Goal: Transaction & Acquisition: Obtain resource

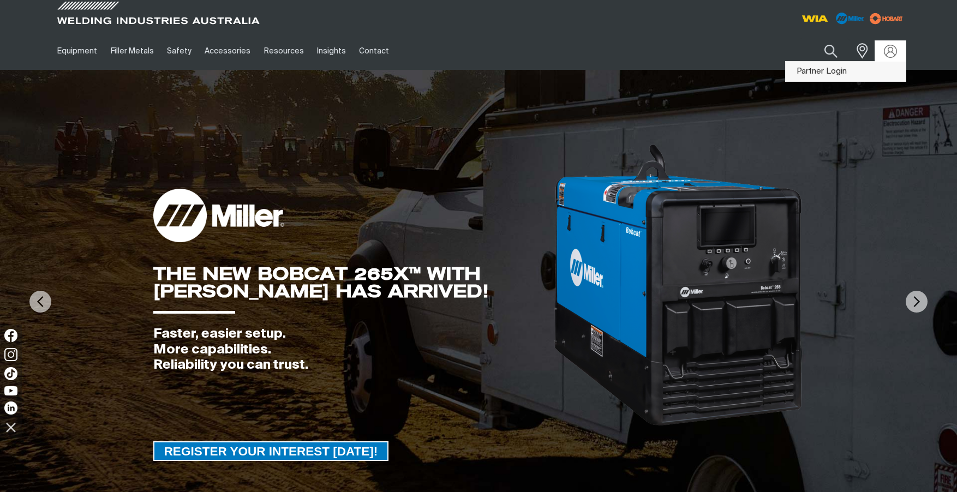
click at [831, 69] on link "Partner Login" at bounding box center [846, 72] width 120 height 20
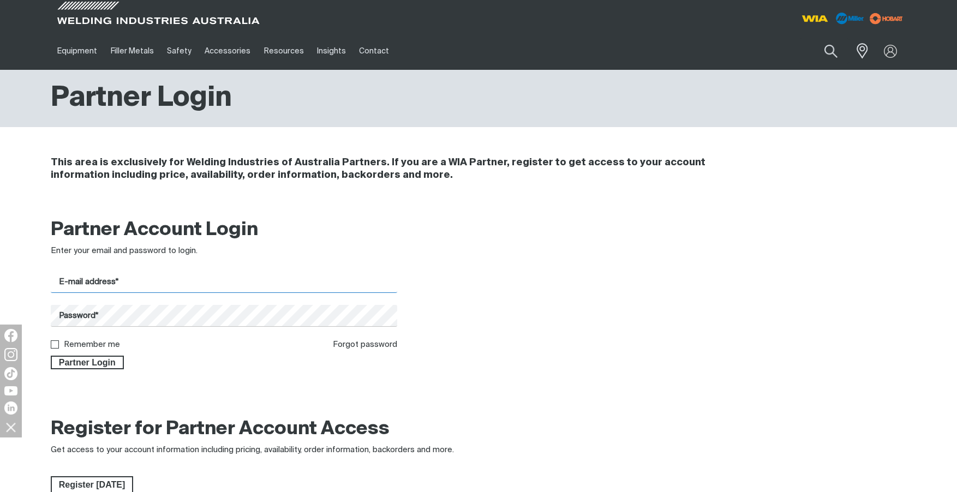
type input "[PERSON_NAME][EMAIL_ADDRESS][PERSON_NAME][DOMAIN_NAME]"
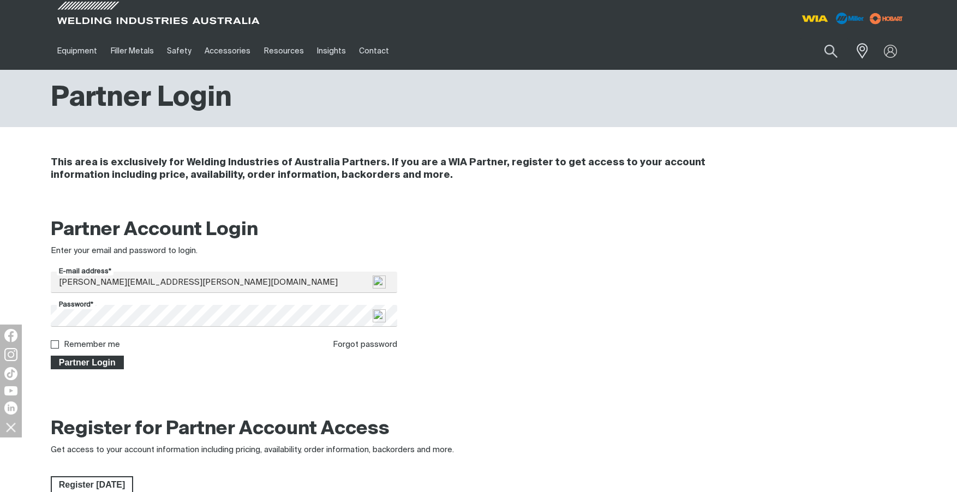
click at [107, 364] on span "Partner Login" at bounding box center [87, 363] width 71 height 14
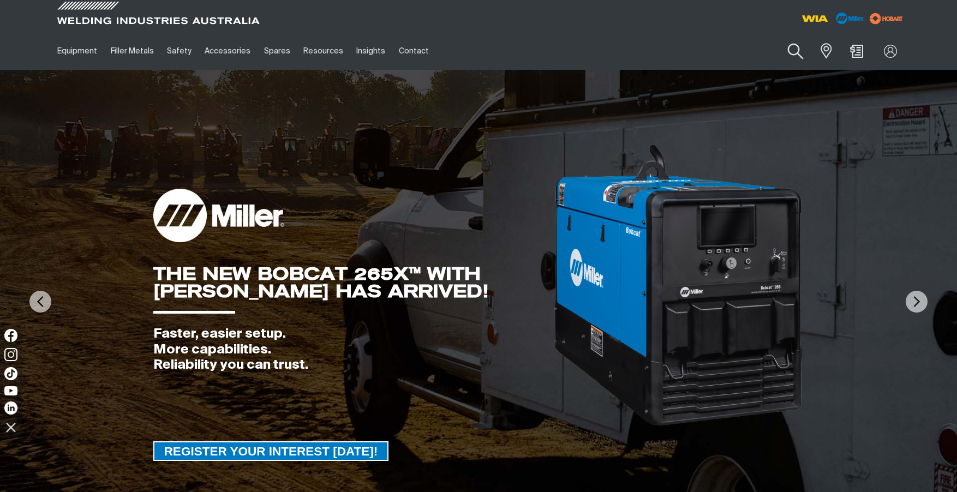
click at [795, 53] on button "Search products" at bounding box center [795, 51] width 44 height 31
click at [709, 53] on input "Search" at bounding box center [729, 51] width 168 height 25
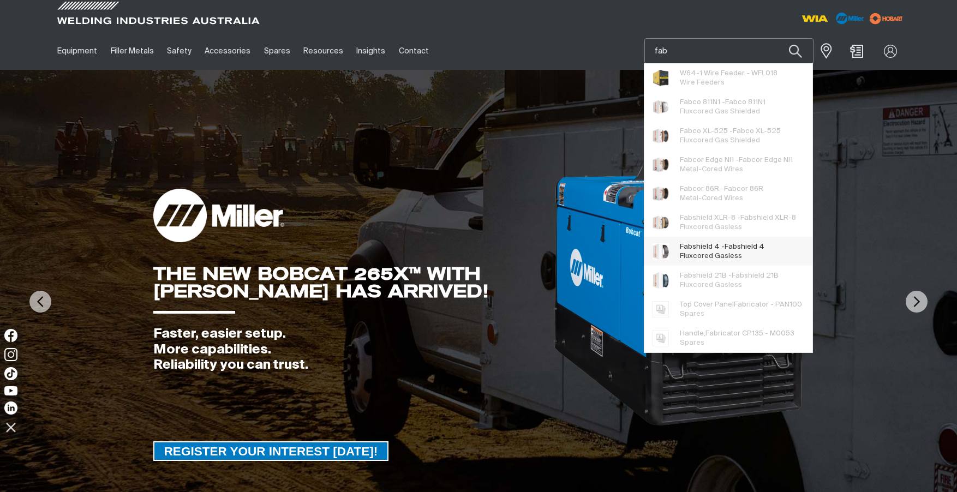
type input "fab"
click at [696, 254] on span "Fluxcored Gasless" at bounding box center [711, 256] width 62 height 7
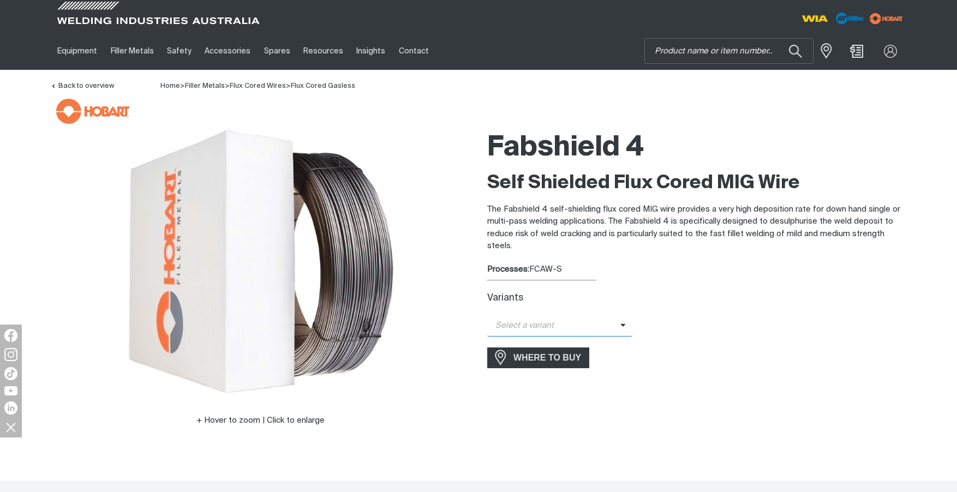
click at [620, 328] on icon at bounding box center [622, 325] width 5 height 8
click at [594, 344] on span "Fabshield 4 - 2.0mm (15kg)" at bounding box center [559, 345] width 145 height 16
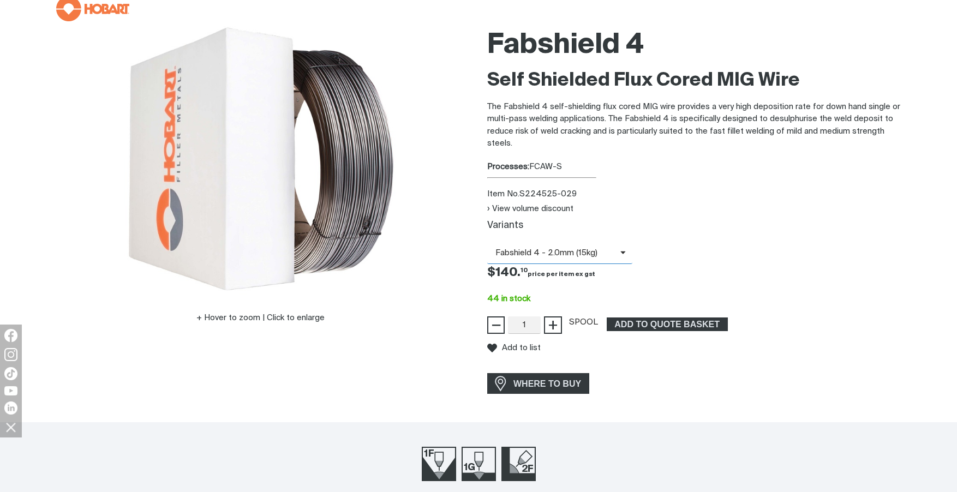
scroll to position [109, 0]
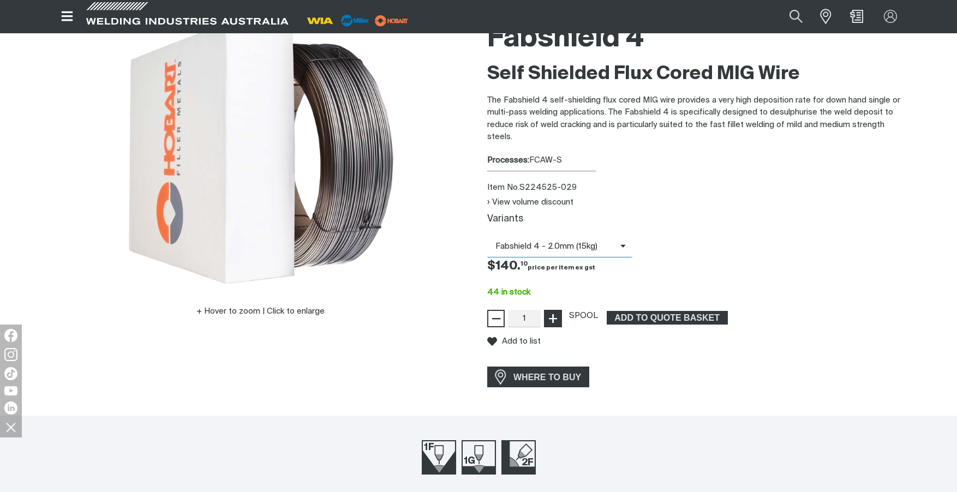
type input "2"
click at [551, 318] on span "+" at bounding box center [553, 318] width 10 height 19
click at [674, 320] on span "ADD TO QUOTE BASKET" at bounding box center [667, 318] width 119 height 14
click at [553, 200] on button "View volume discount" at bounding box center [530, 202] width 86 height 9
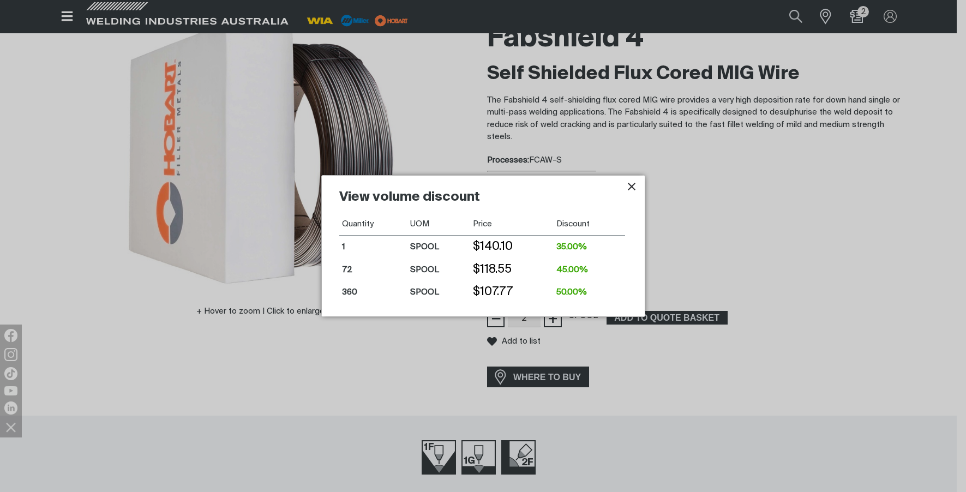
click at [703, 199] on div at bounding box center [483, 246] width 966 height 492
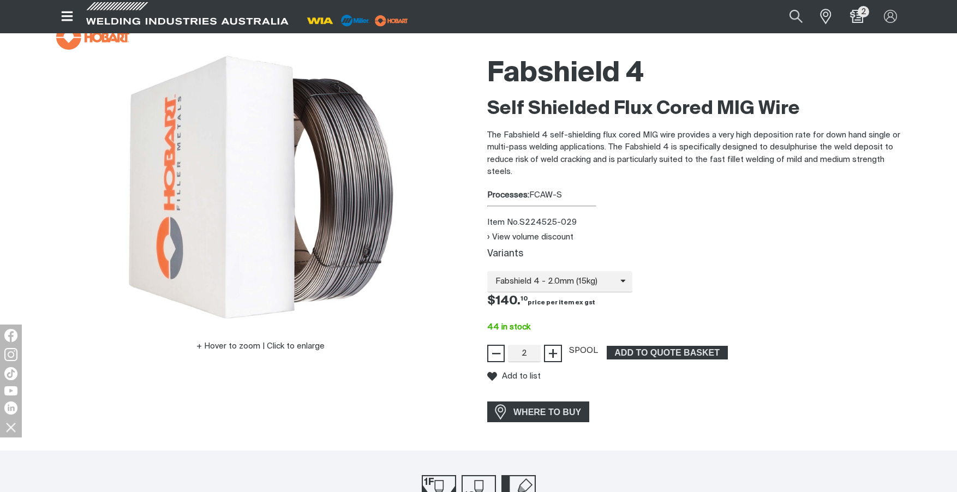
click at [673, 186] on div "Fabshield 4 Self Shielded Flux Cored MIG Wire The Fabshield 4 self-shielding fl…" at bounding box center [696, 239] width 419 height 377
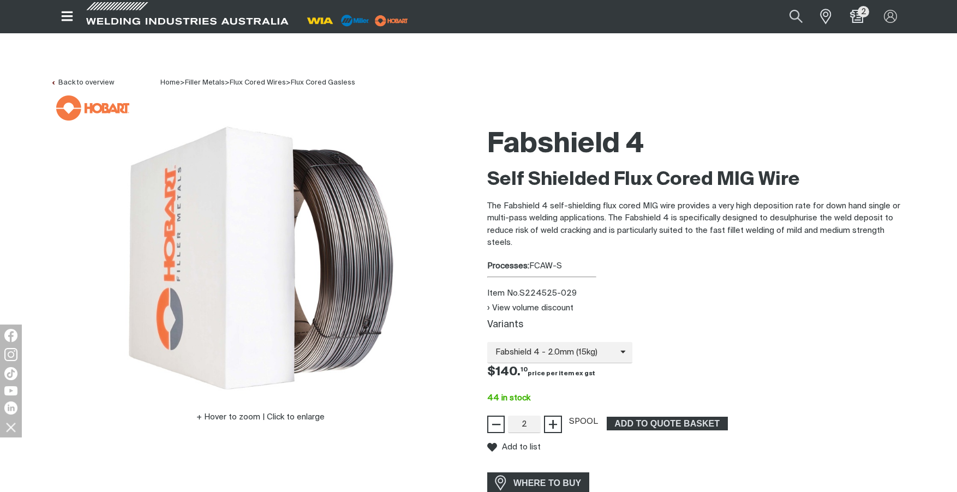
scroll to position [0, 0]
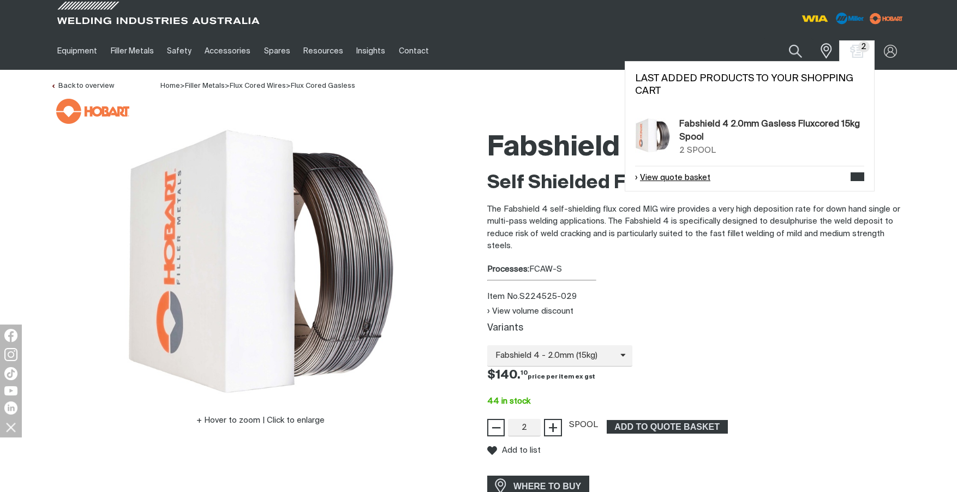
click at [690, 176] on link "View quote basket" at bounding box center [672, 178] width 75 height 13
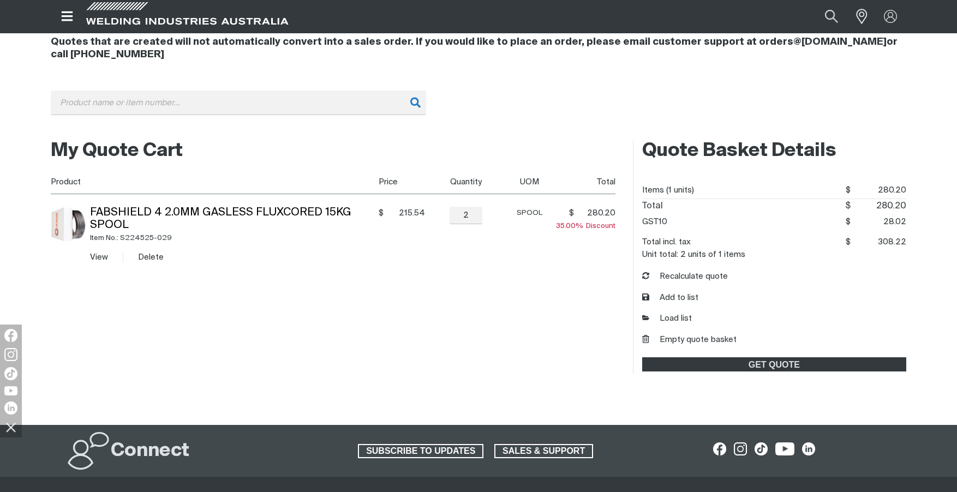
scroll to position [218, 0]
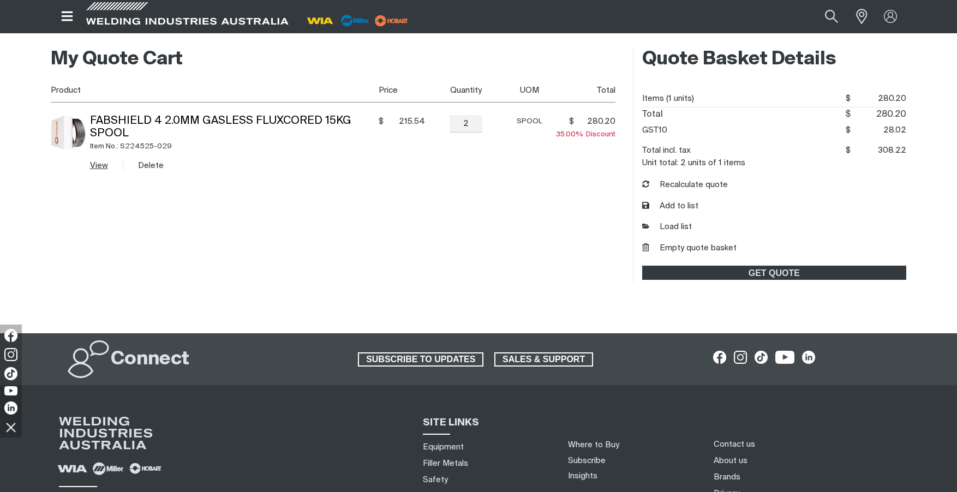
click at [98, 162] on link "View" at bounding box center [99, 166] width 18 height 8
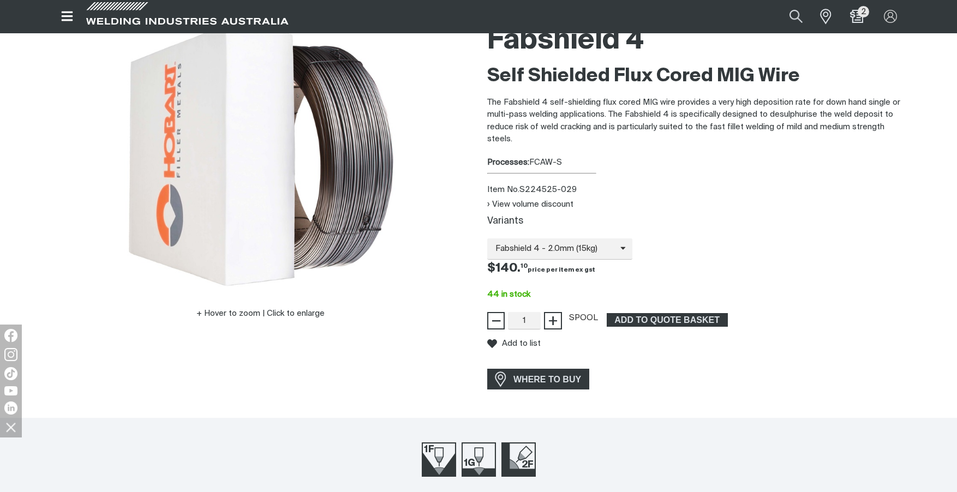
scroll to position [109, 0]
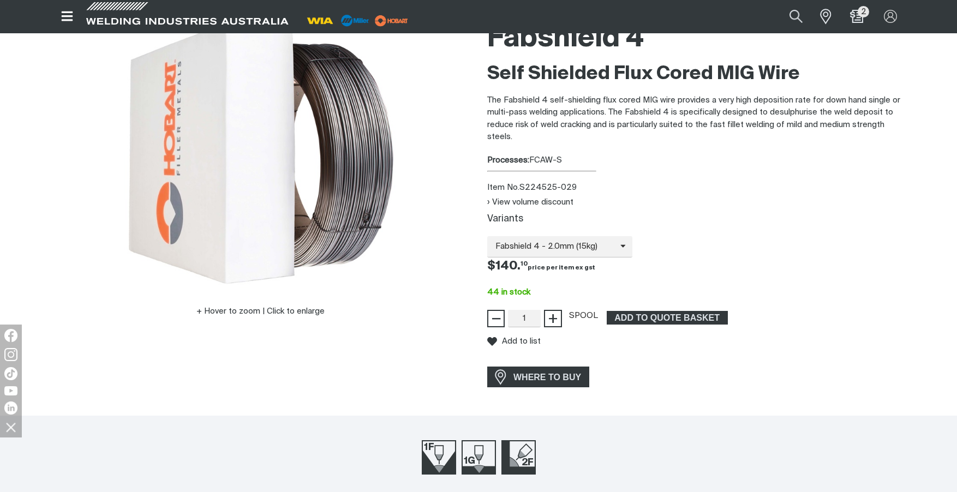
click at [920, 270] on div "Hover to zoom | Click to enlarge Fabshield 4 Self Shielded Flux Cored MIG Wire …" at bounding box center [478, 204] width 957 height 377
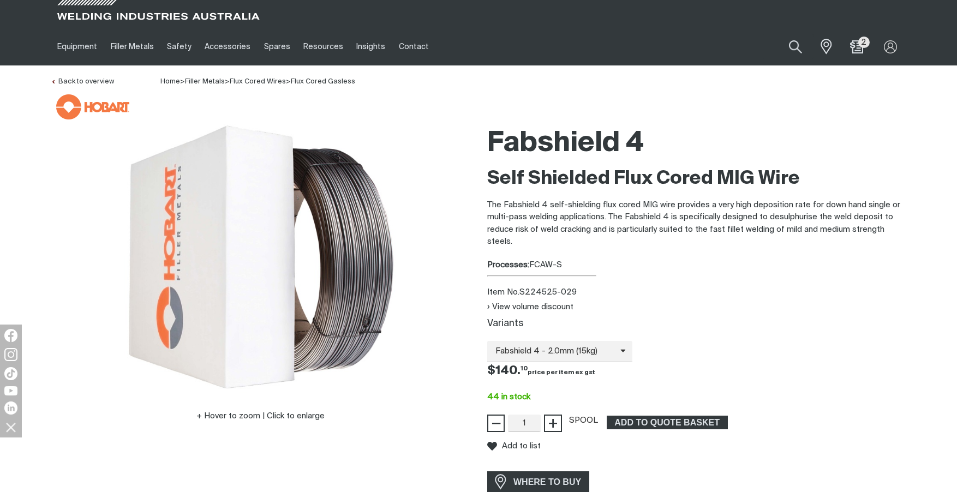
scroll to position [0, 0]
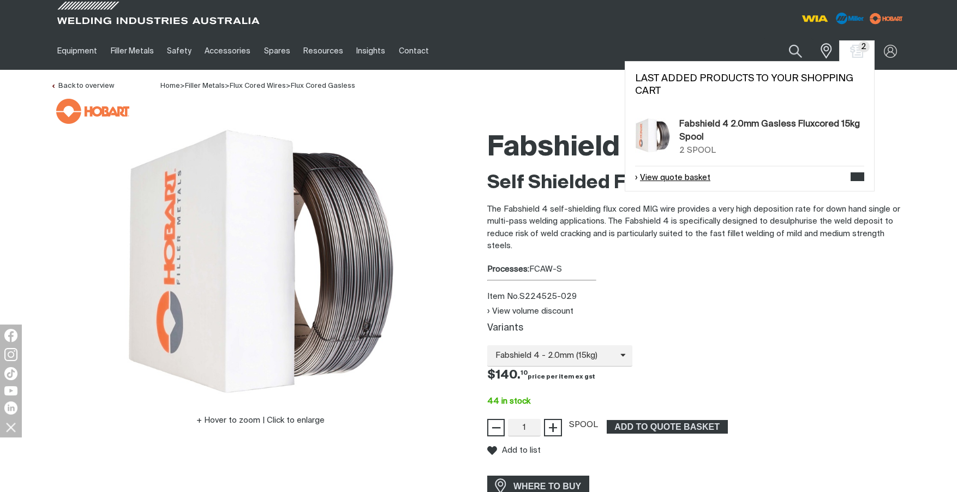
click at [690, 179] on link "View quote basket" at bounding box center [672, 178] width 75 height 13
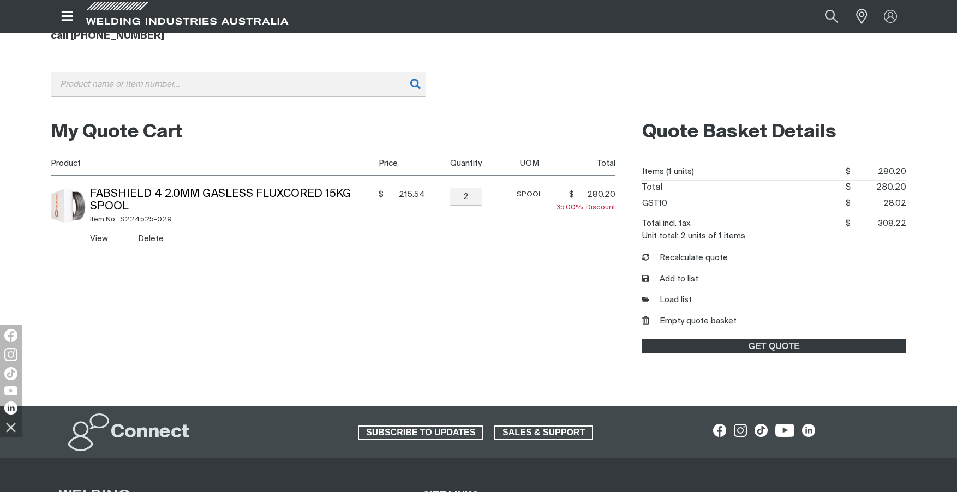
scroll to position [218, 0]
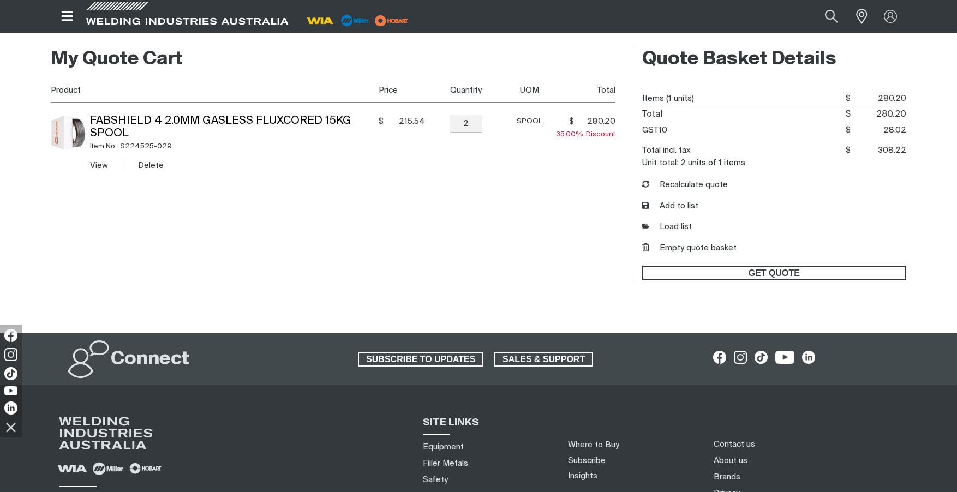
click at [762, 271] on span "GET QUOTE" at bounding box center [774, 273] width 262 height 14
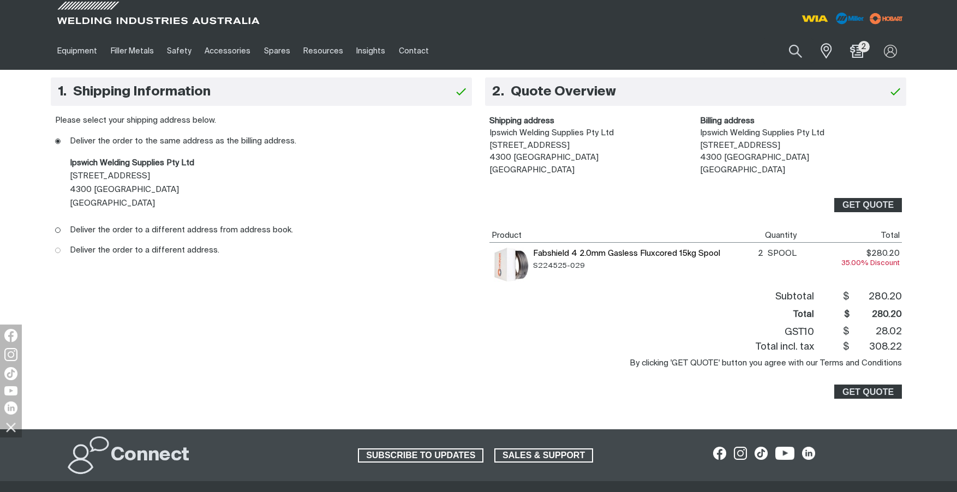
click at [57, 251] on ins at bounding box center [57, 250] width 5 height 5
click at [57, 251] on input "Deliver the order to a different address." at bounding box center [58, 251] width 7 height 7
radio input "true"
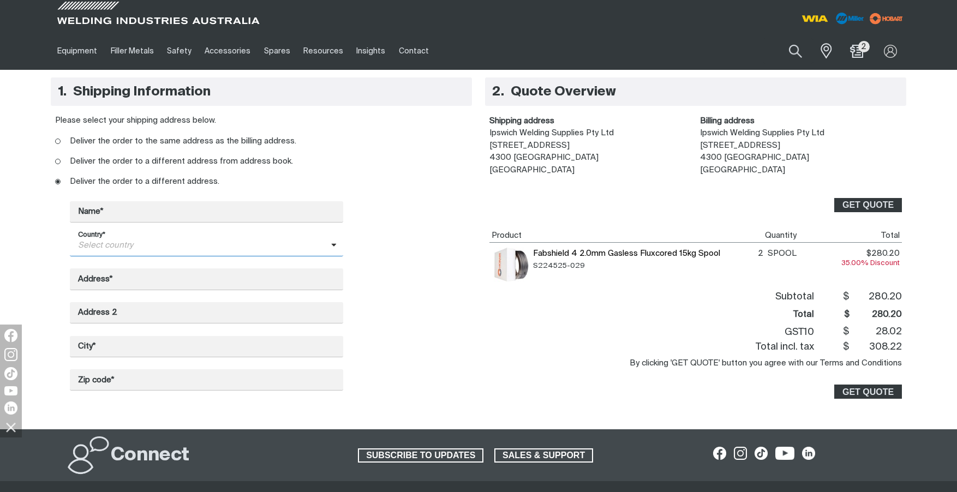
click at [137, 247] on span "Select country" at bounding box center [200, 246] width 261 height 13
click at [52, 249] on section "Shipping Information Please select your shipping address below. Deliver the ord…" at bounding box center [261, 245] width 421 height 340
click at [56, 182] on ins at bounding box center [57, 181] width 5 height 5
click at [56, 182] on input "Deliver the order to a different address." at bounding box center [58, 182] width 7 height 7
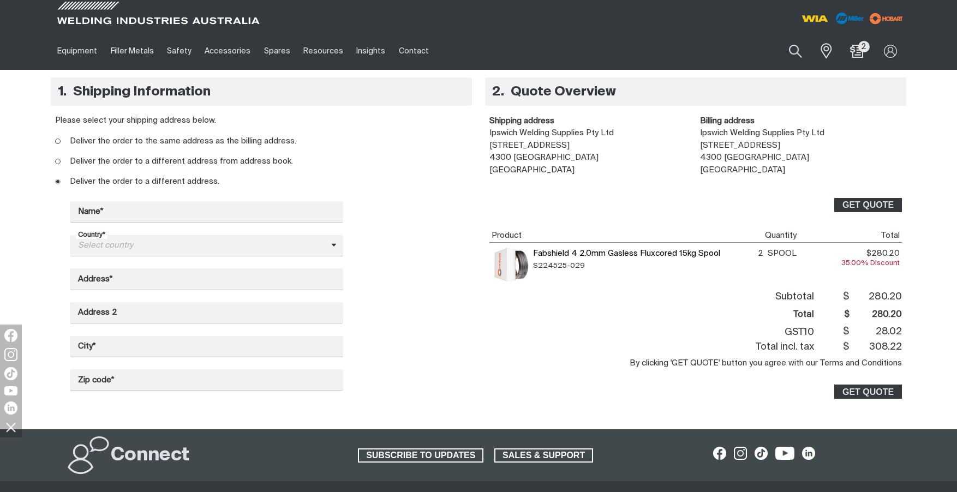
drag, startPoint x: 321, startPoint y: 179, endPoint x: 366, endPoint y: 181, distance: 44.8
click at [336, 179] on label "Deliver the order to a different address." at bounding box center [261, 181] width 414 height 20
click at [62, 179] on input "Deliver the order to a different address." at bounding box center [58, 182] width 7 height 7
click at [56, 160] on ins at bounding box center [57, 161] width 5 height 5
click at [56, 160] on input "Deliver the order to a different address from address book." at bounding box center [58, 162] width 7 height 7
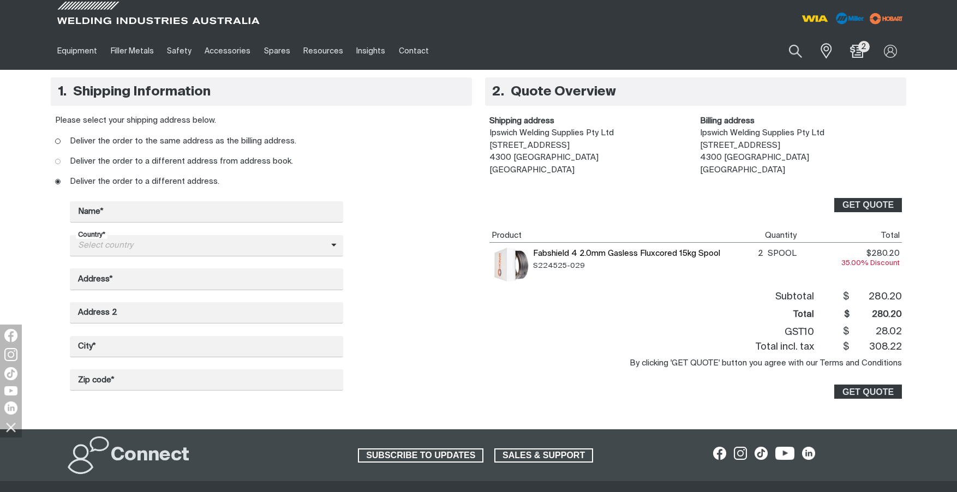
radio input "true"
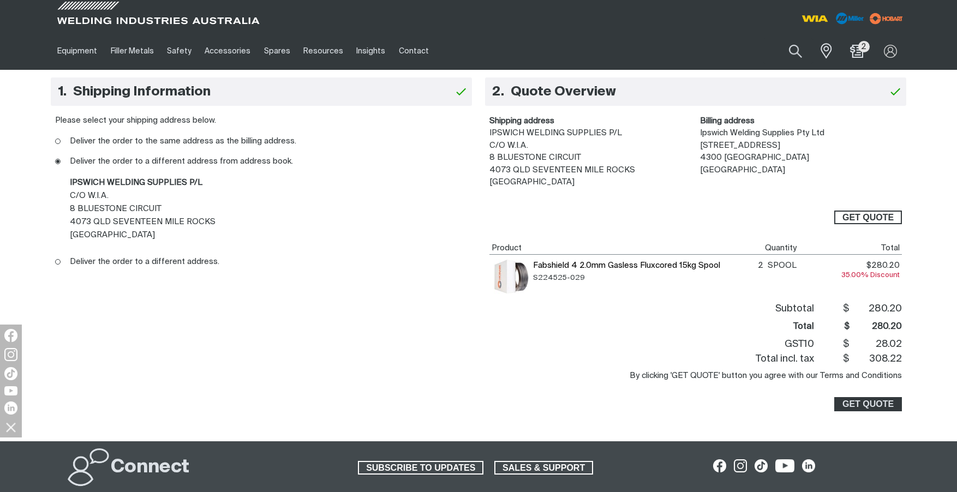
click at [853, 220] on span "GET QUOTE" at bounding box center [867, 218] width 51 height 14
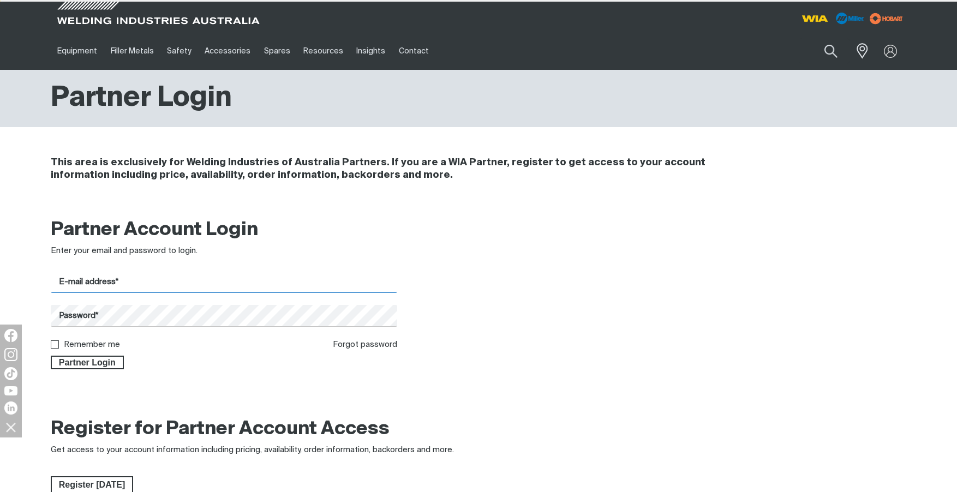
type input "[PERSON_NAME][EMAIL_ADDRESS][PERSON_NAME][DOMAIN_NAME]"
